Goal: Task Accomplishment & Management: Use online tool/utility

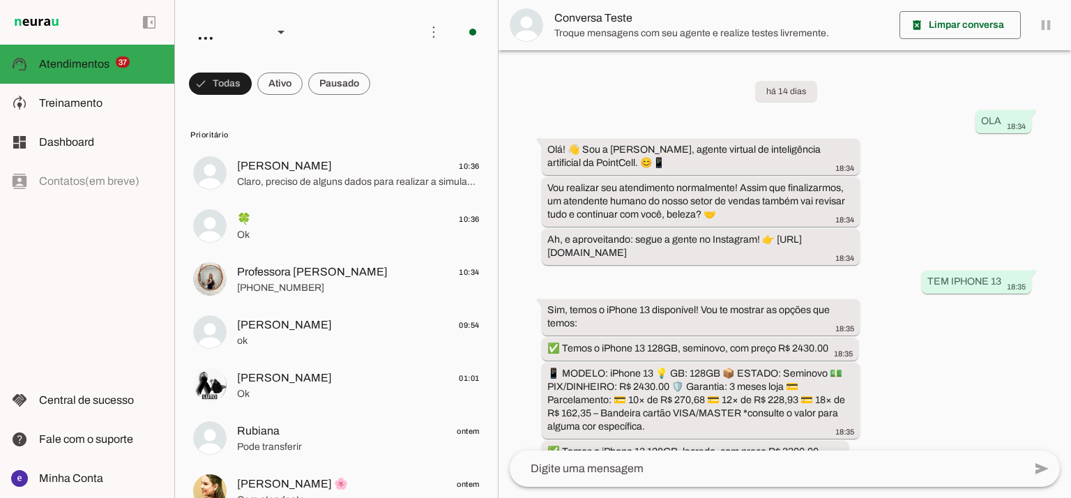
scroll to position [327, 0]
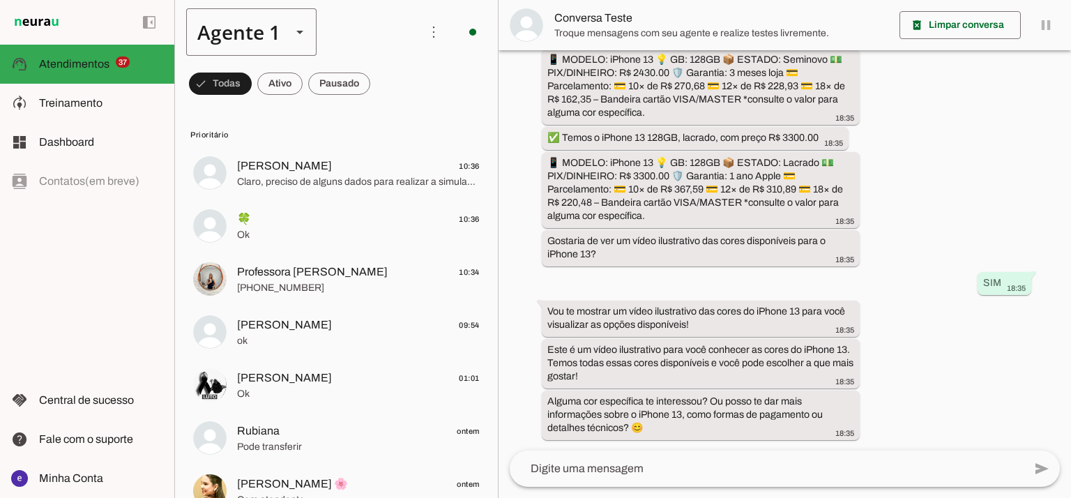
click at [268, 45] on div "Agente 1" at bounding box center [233, 31] width 94 height 47
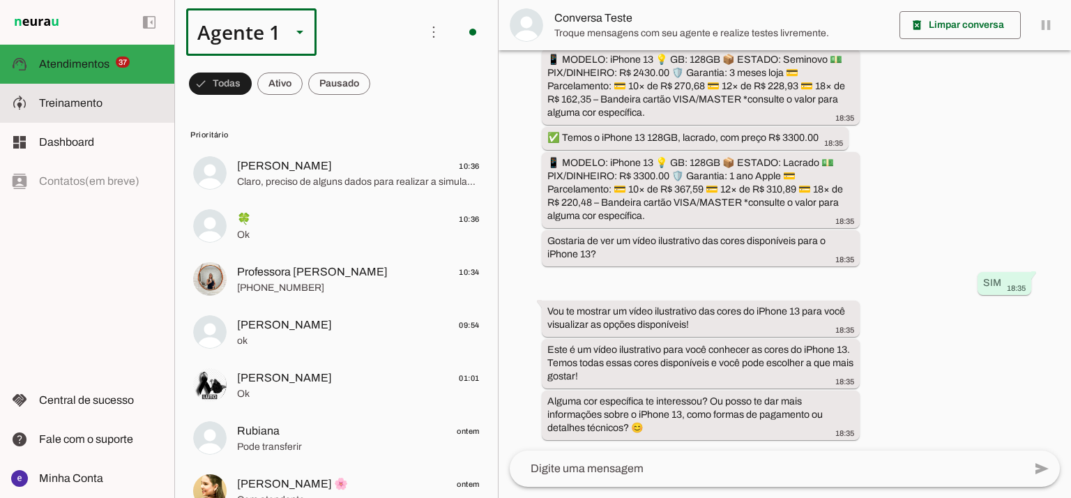
click at [131, 105] on slot at bounding box center [101, 103] width 124 height 17
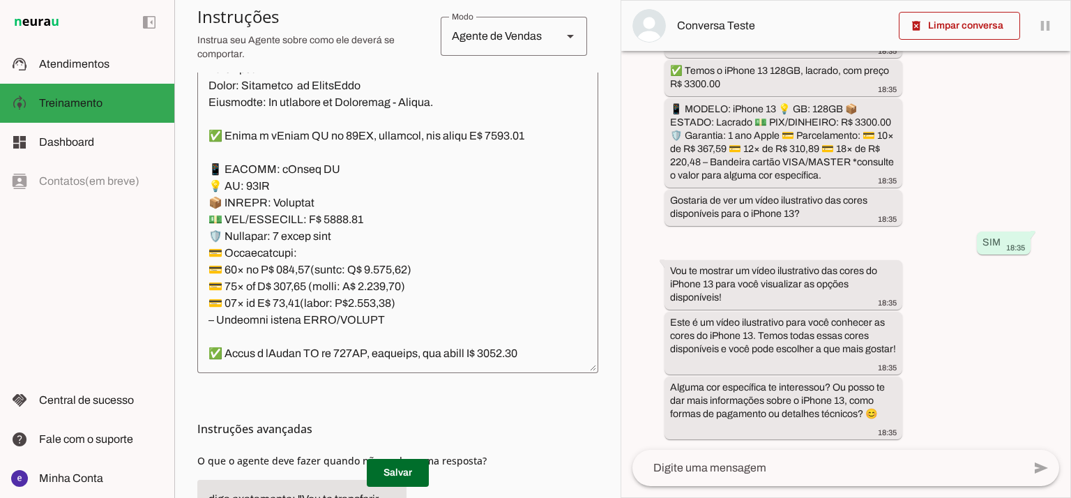
scroll to position [420, 0]
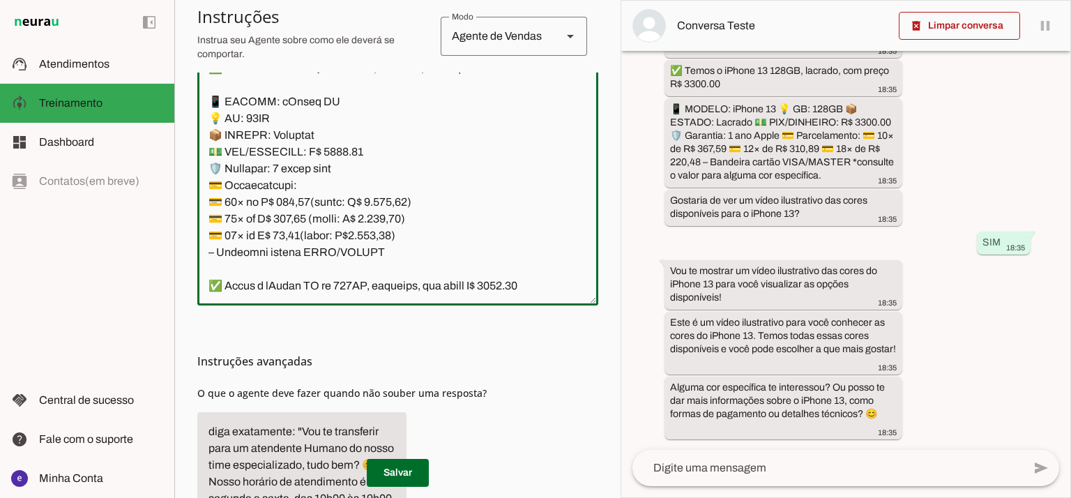
click at [400, 250] on textarea at bounding box center [397, 143] width 401 height 301
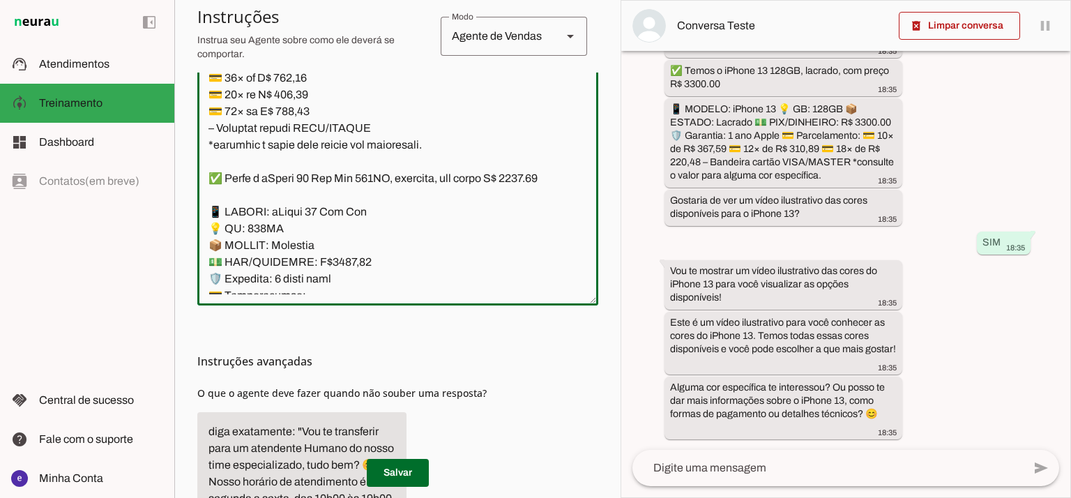
scroll to position [3997, 0]
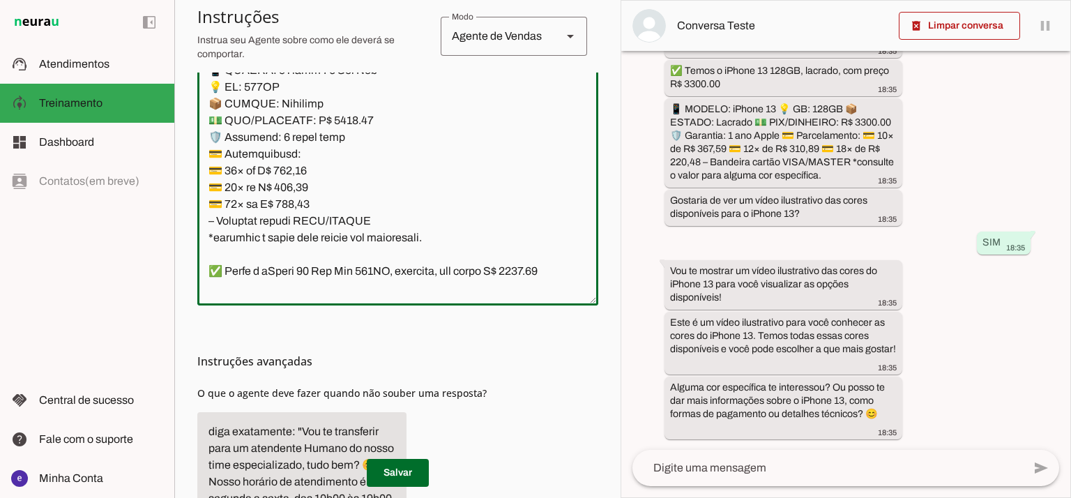
drag, startPoint x: 347, startPoint y: 184, endPoint x: 326, endPoint y: 184, distance: 20.9
click at [326, 184] on textarea at bounding box center [397, 143] width 401 height 301
click at [222, 104] on textarea at bounding box center [397, 143] width 401 height 301
type textarea "Lore: Ipsu Dolor: Sitametco ad ElitsEddo Eiusmodte: In utlabore et Doloremag - …"
type md-outlined-text-field "Lore: Ipsu Dolor: Sitametco ad ElitsEddo Eiusmodte: In utlabore et Doloremag - …"
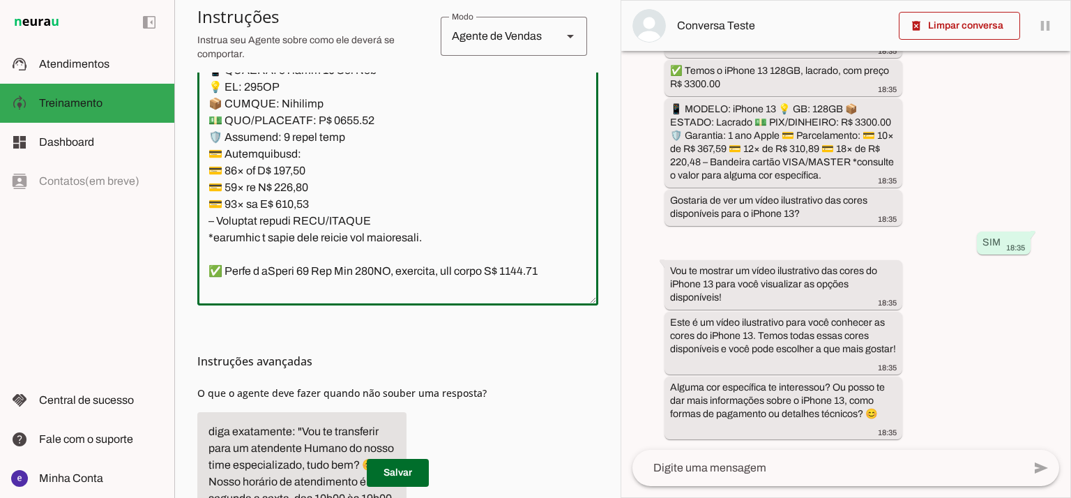
click at [307, 242] on textarea at bounding box center [397, 143] width 401 height 301
paste textarea "73,41"
type textarea "Lore: Ipsu Dolor: Sitametco ad ElitsEddo Eiusmodte: In utlabore et Doloremag - …"
type md-outlined-text-field "Lore: Ipsu Dolor: Sitametco ad ElitsEddo Eiusmodte: In utlabore et Doloremag - …"
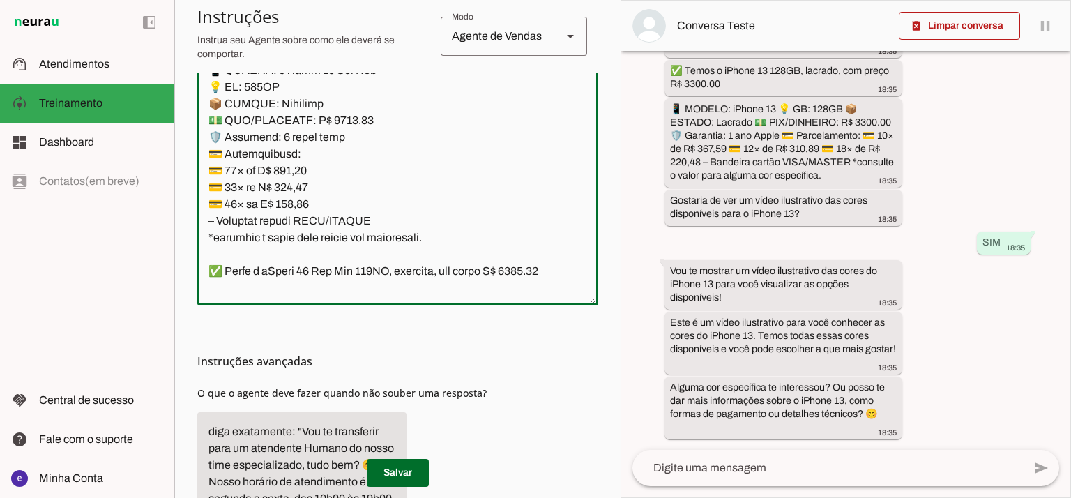
click at [298, 251] on textarea at bounding box center [397, 143] width 401 height 301
paste textarea "400,38"
type textarea "Lore: Ipsu Dolor: Sitametco ad ElitsEddo Eiusmodte: In utlabore et Doloremag - …"
type md-outlined-text-field "Lore: Ipsu Dolor: Sitametco ad ElitsEddo Eiusmodte: In utlabore et Doloremag - …"
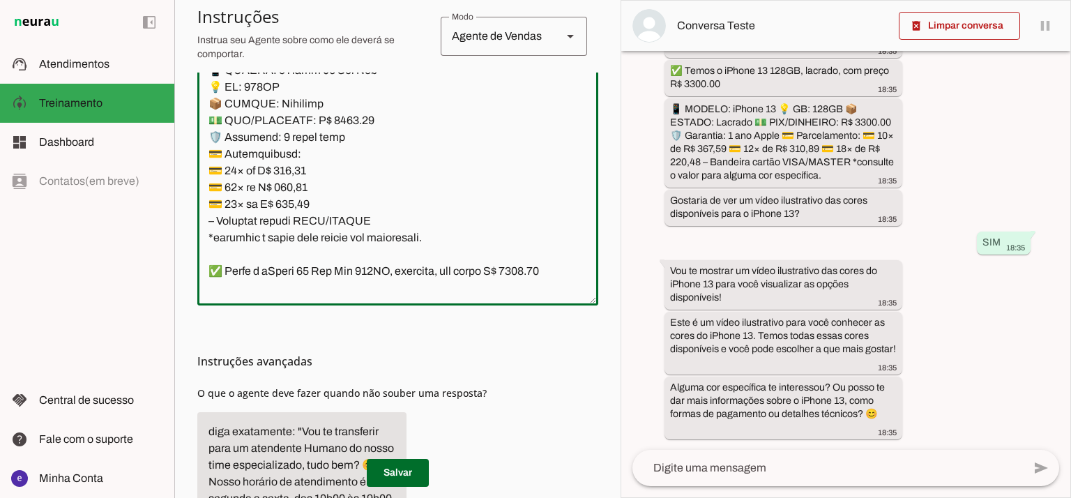
click at [293, 264] on textarea at bounding box center [397, 143] width 401 height 301
paste textarea "83,95"
type textarea "Lore: Ipsu Dolor: Sitametco ad ElitsEddo Eiusmodte: In utlabore et Doloremag - …"
type md-outlined-text-field "Lore: Ipsu Dolor: Sitametco ad ElitsEddo Eiusmodte: In utlabore et Doloremag - …"
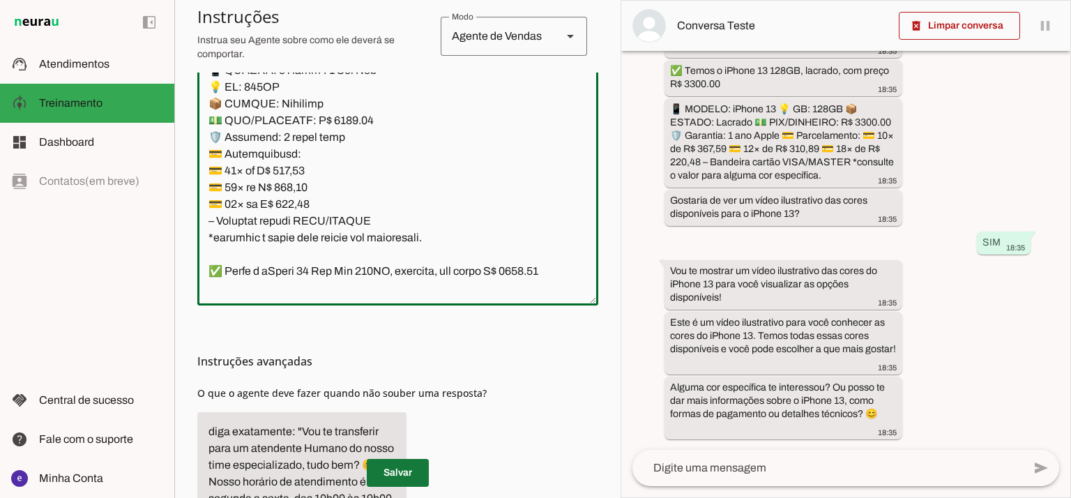
click at [393, 476] on span at bounding box center [398, 472] width 62 height 33
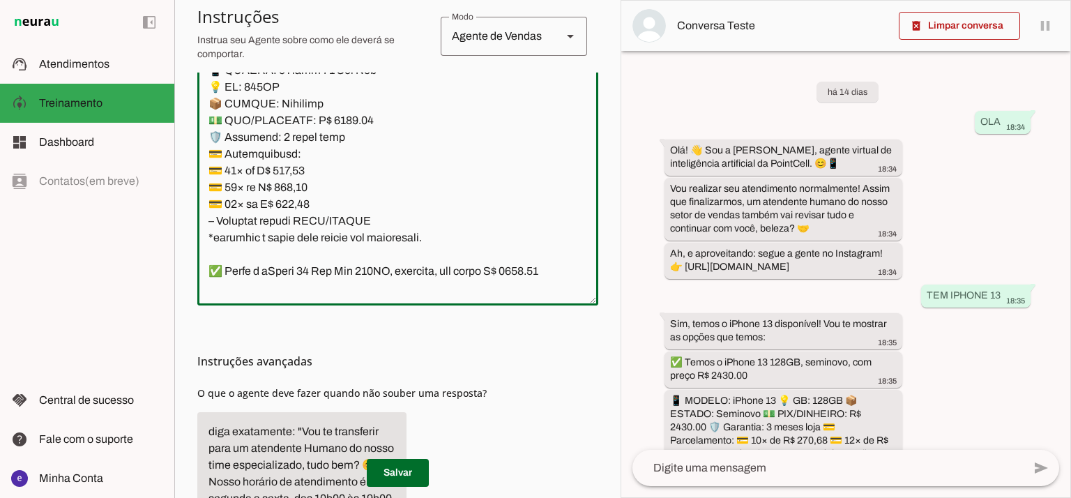
drag, startPoint x: 439, startPoint y: 212, endPoint x: 207, endPoint y: 138, distance: 243.0
click at [207, 138] on textarea at bounding box center [397, 143] width 401 height 301
click at [385, 471] on span at bounding box center [398, 472] width 62 height 33
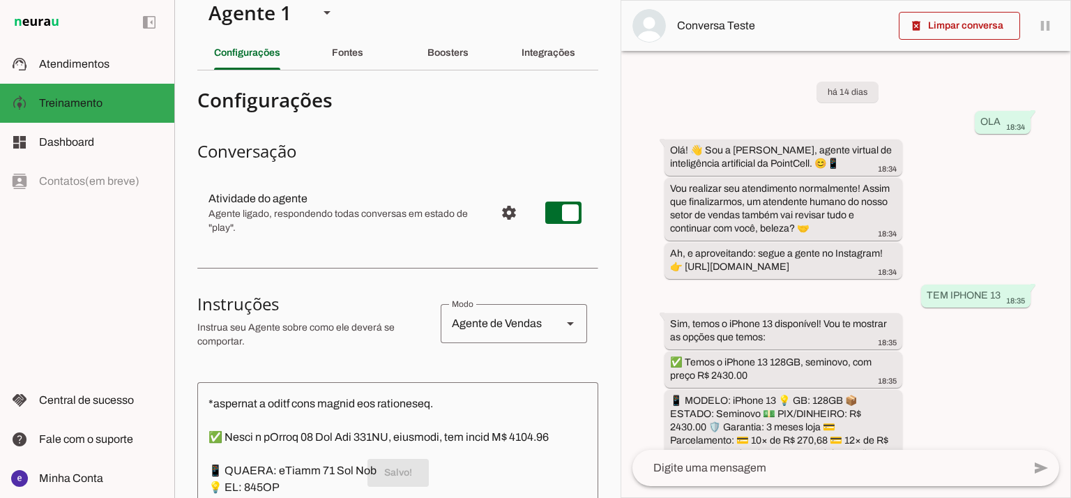
scroll to position [0, 0]
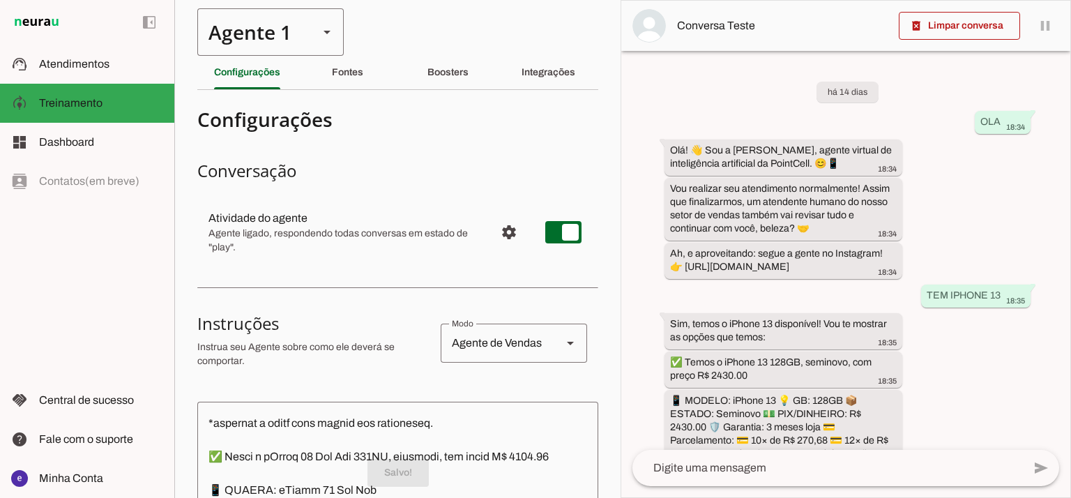
click at [247, 32] on div "Agente 1" at bounding box center [252, 31] width 110 height 47
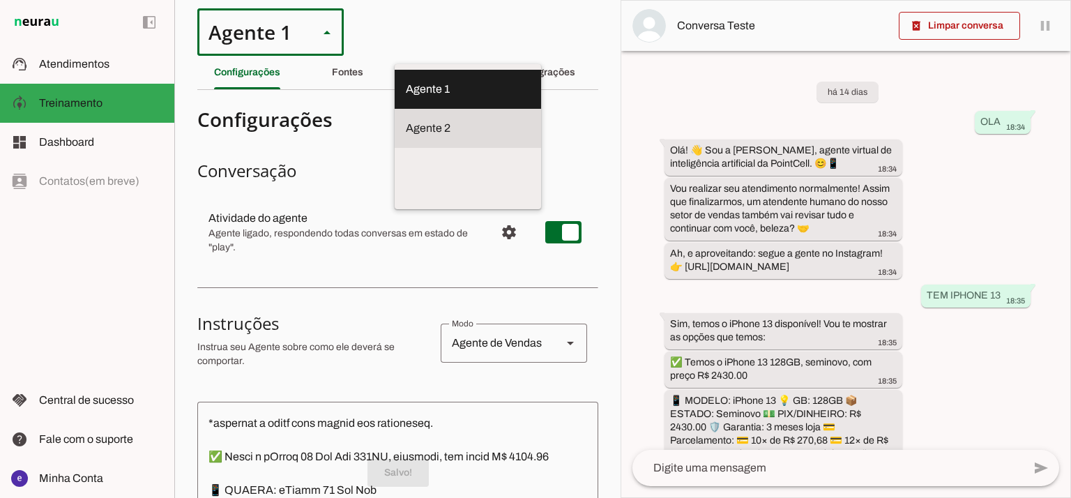
click at [395, 108] on md-item "Agente 2" at bounding box center [468, 89] width 146 height 39
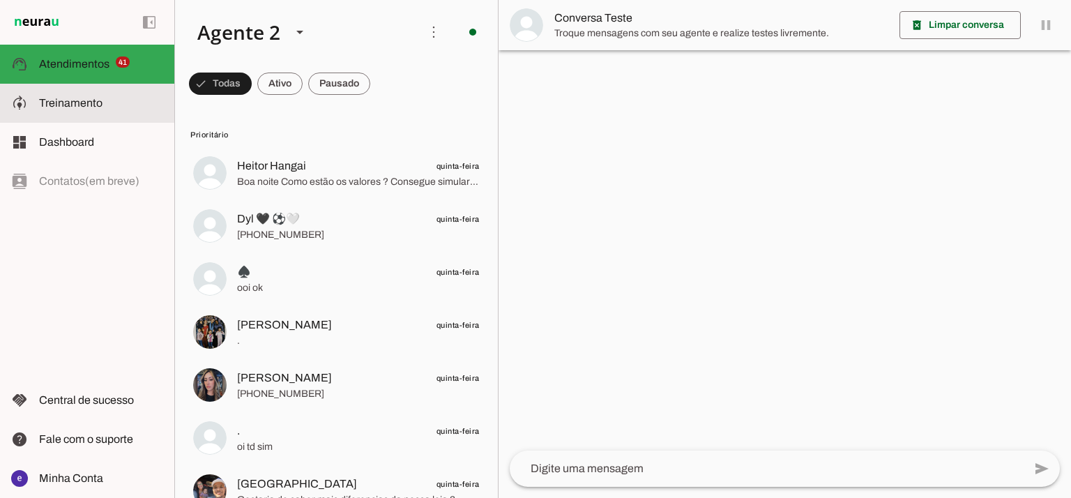
click at [107, 85] on md-item "model_training Treinamento Treinamento" at bounding box center [87, 103] width 174 height 39
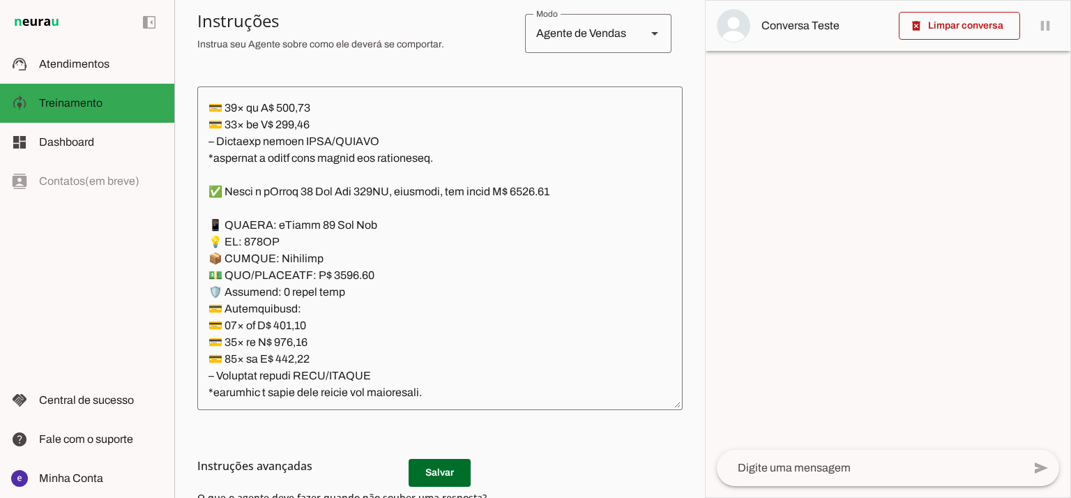
scroll to position [315, 0]
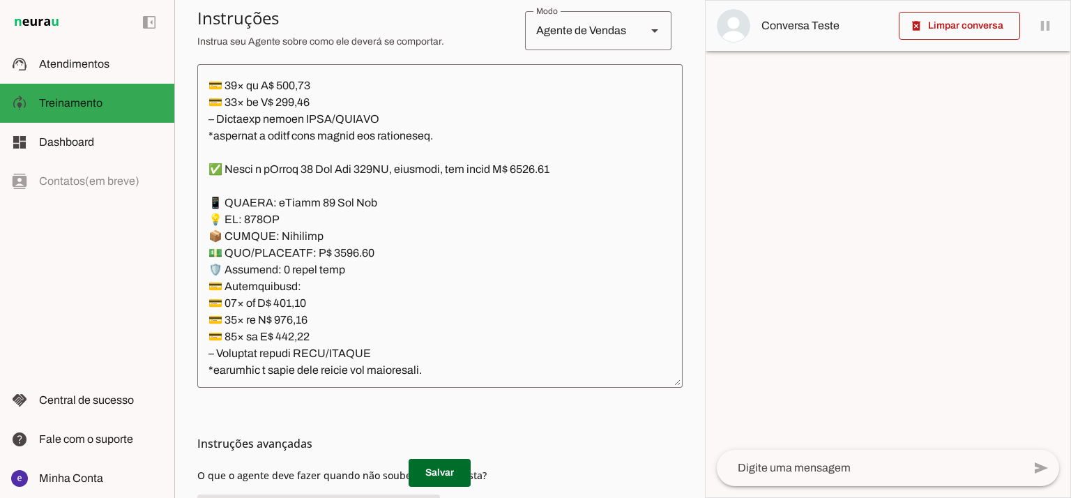
click at [397, 239] on textarea at bounding box center [439, 225] width 485 height 301
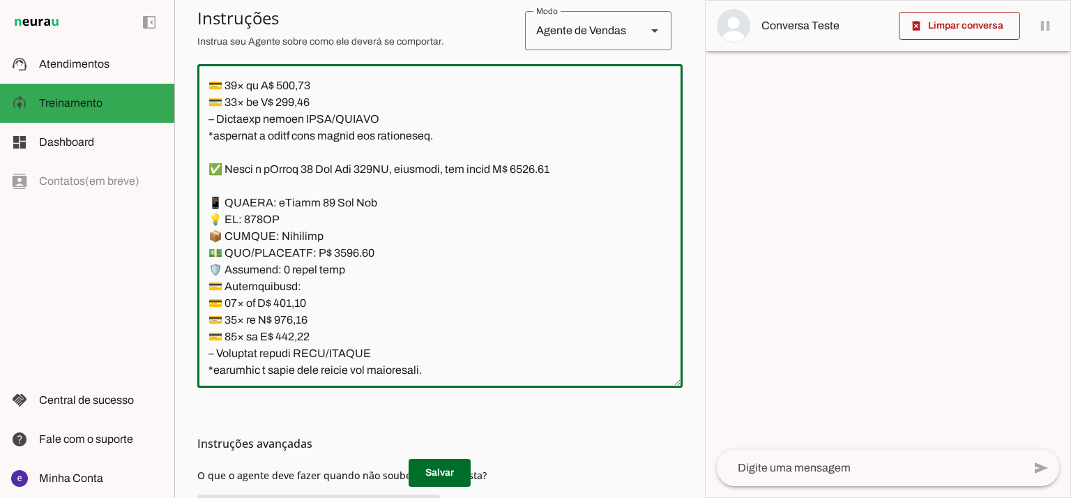
scroll to position [4091, 0]
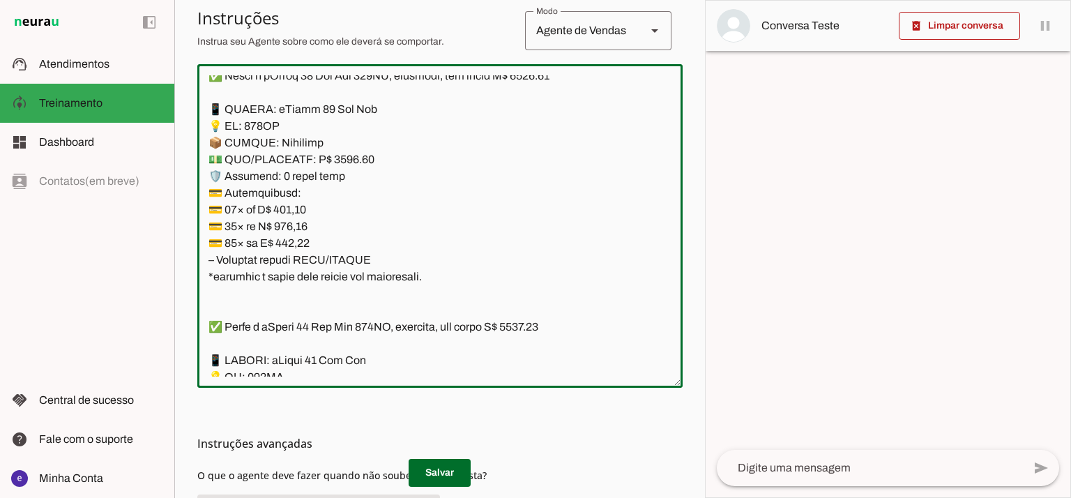
drag, startPoint x: 450, startPoint y: 270, endPoint x: 390, endPoint y: 192, distance: 97.9
click at [390, 192] on textarea at bounding box center [439, 225] width 485 height 301
click at [436, 228] on textarea at bounding box center [439, 225] width 485 height 301
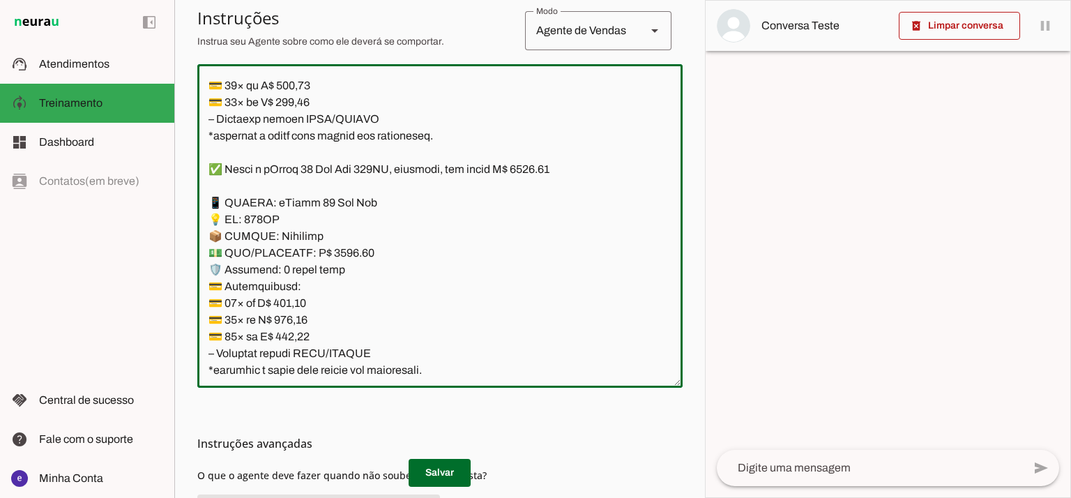
drag, startPoint x: 432, startPoint y: 273, endPoint x: 212, endPoint y: 204, distance: 230.0
click at [212, 204] on textarea at bounding box center [439, 225] width 485 height 301
paste textarea "250.00 🛡️ Garantia: 3 meses loja 💳 Parcelamento: 💳 10× de R$ 473,41 💳 12× de R$…"
click at [549, 168] on textarea at bounding box center [439, 225] width 485 height 301
type textarea "Lore: Ipsu Dolor: Sitametco ad eLitsed Doeiusmod: Te incididu ut Laboreetd - Ma…"
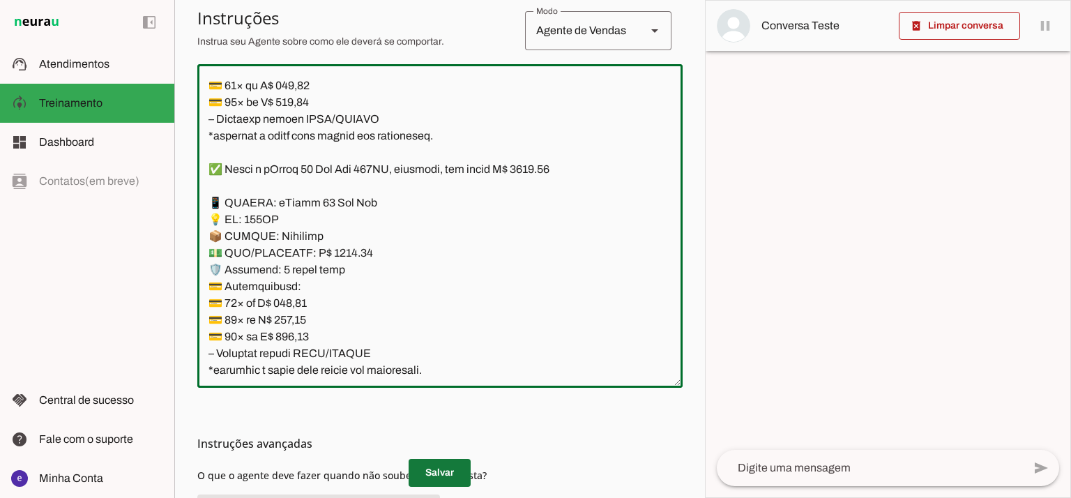
type md-outlined-text-field "Lore: Ipsu Dolor: Sitametco ad eLitsed Doeiusmod: Te incididu ut Laboreetd - Ma…"
click at [436, 460] on span at bounding box center [440, 472] width 62 height 33
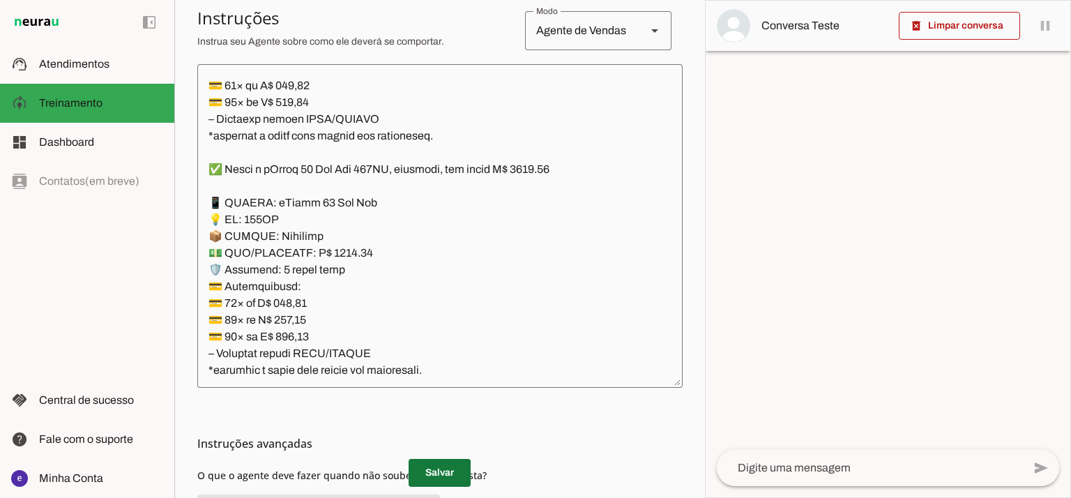
click at [431, 463] on span at bounding box center [440, 472] width 62 height 33
